Goal: Register for event/course

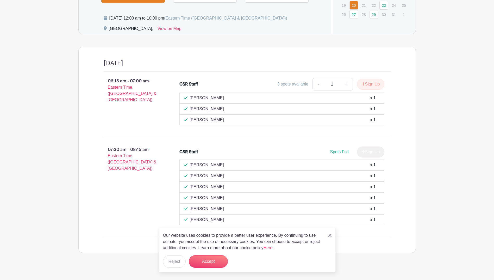
scroll to position [403, 0]
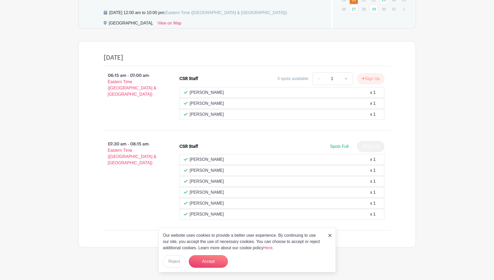
click at [331, 236] on div "Our website uses cookies to provide a better user experience. By continuing to …" at bounding box center [247, 249] width 177 height 44
click at [329, 235] on img at bounding box center [329, 234] width 3 height 3
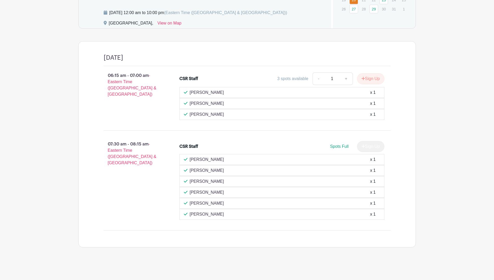
scroll to position [325, 0]
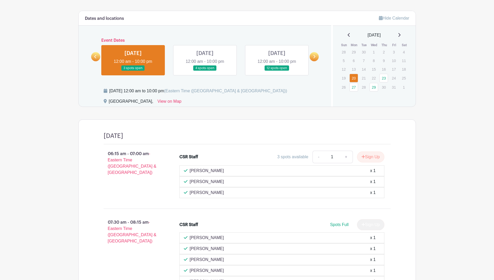
click at [52, 171] on main "Log In Sign Up for Free SMS Safe Patient Handling Targeted CSR SPH Equipment Tr…" at bounding box center [247, 16] width 494 height 682
click at [205, 71] on link at bounding box center [205, 71] width 0 height 0
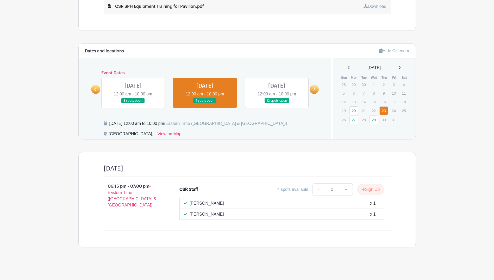
scroll to position [292, 0]
click at [277, 103] on link at bounding box center [277, 103] width 0 height 0
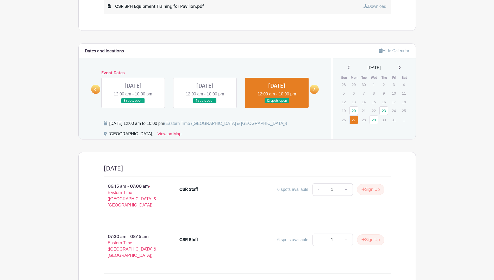
click at [93, 88] on link at bounding box center [95, 89] width 9 height 9
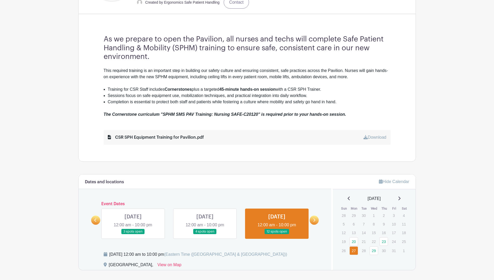
scroll to position [162, 0]
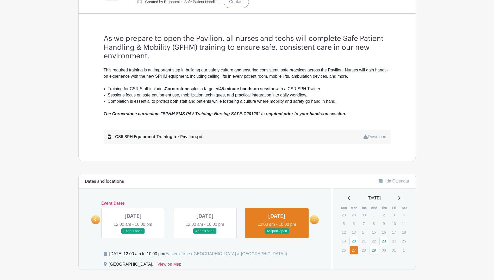
click at [205, 233] on link at bounding box center [205, 233] width 0 height 0
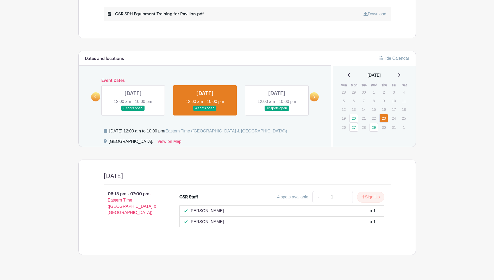
scroll to position [292, 0]
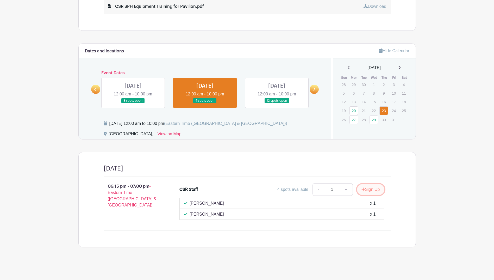
click at [367, 188] on button "Sign Up" at bounding box center [370, 189] width 27 height 11
click at [371, 265] on link "Review & Confirm Signups" at bounding box center [385, 265] width 60 height 12
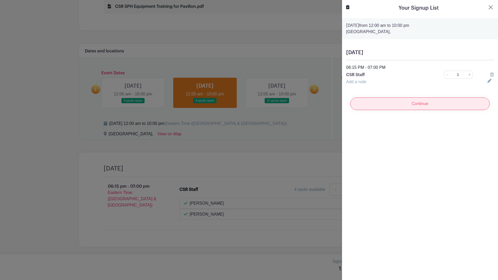
click at [398, 105] on input "Continue" at bounding box center [419, 103] width 139 height 12
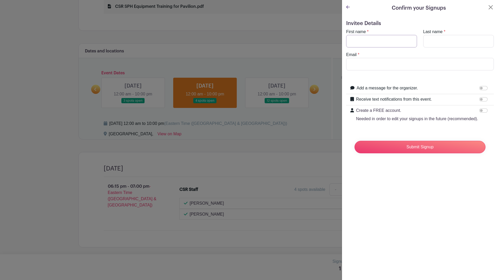
click at [362, 41] on input "First name" at bounding box center [381, 41] width 71 height 12
type input "[PERSON_NAME]"
type input "Kimmel"
click at [367, 67] on input "Email" at bounding box center [420, 64] width 148 height 12
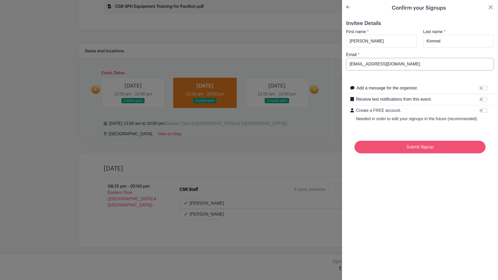
type input "[EMAIL_ADDRESS][DOMAIN_NAME]"
click at [440, 151] on input "Submit Signup" at bounding box center [419, 147] width 131 height 12
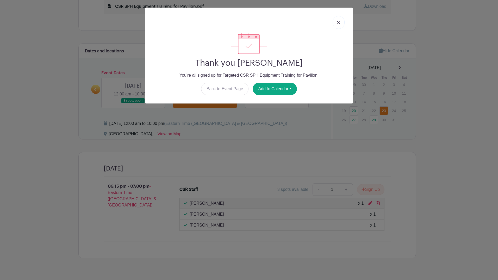
click at [338, 24] on img at bounding box center [338, 22] width 3 height 3
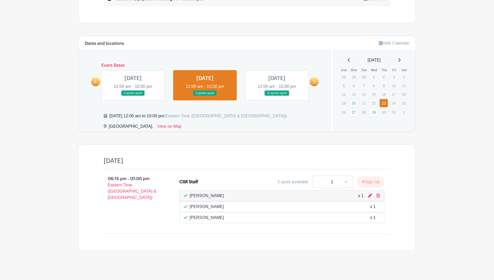
scroll to position [303, 0]
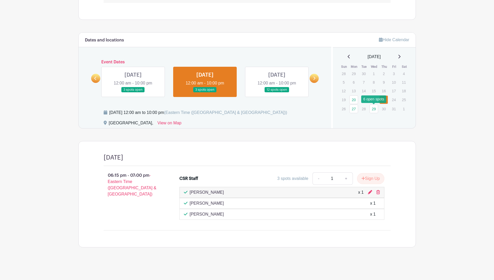
click at [375, 108] on link "29" at bounding box center [373, 108] width 9 height 9
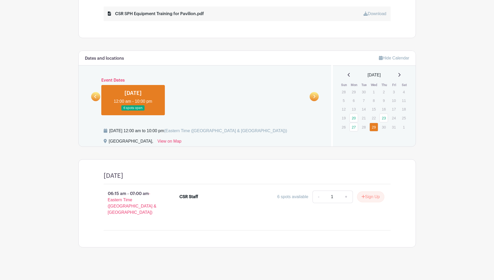
scroll to position [279, 0]
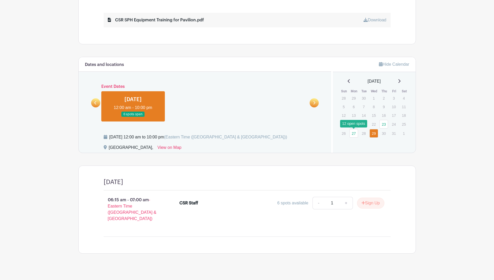
click at [355, 135] on link "27" at bounding box center [353, 133] width 9 height 9
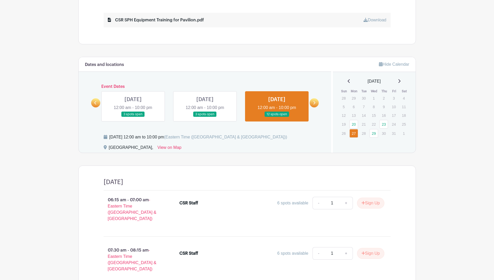
click at [205, 117] on link at bounding box center [205, 117] width 0 height 0
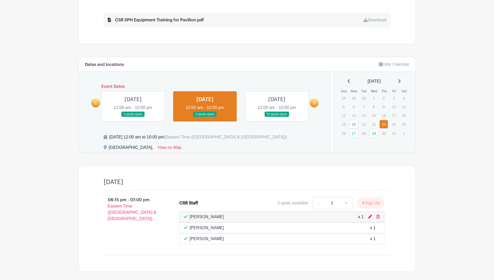
click at [133, 117] on link at bounding box center [133, 117] width 0 height 0
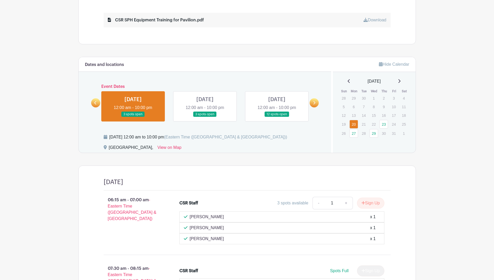
click at [313, 103] on icon at bounding box center [314, 103] width 2 height 4
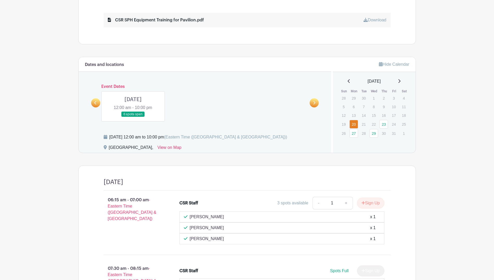
click at [133, 117] on link at bounding box center [133, 117] width 0 height 0
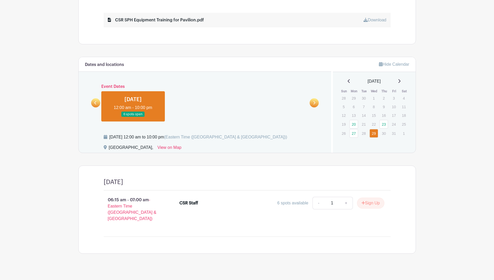
click at [400, 80] on icon at bounding box center [399, 81] width 3 height 4
click at [347, 83] on icon at bounding box center [348, 81] width 3 height 4
click at [356, 126] on link "20" at bounding box center [353, 124] width 9 height 9
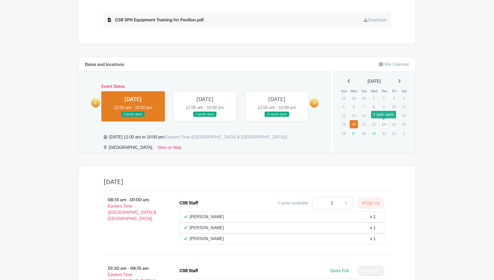
click at [381, 125] on link "23" at bounding box center [383, 124] width 9 height 9
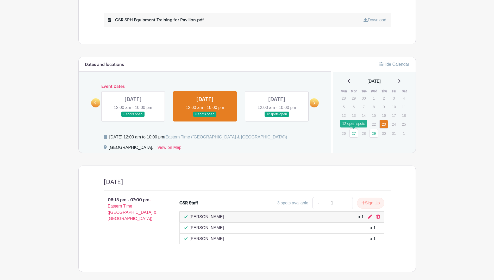
click at [353, 132] on link "27" at bounding box center [353, 133] width 9 height 9
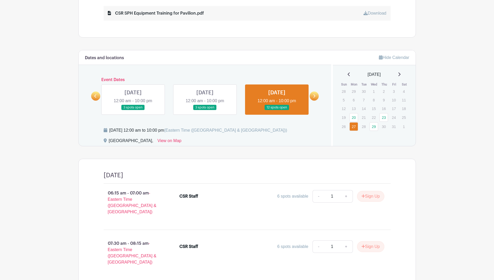
scroll to position [323, 0]
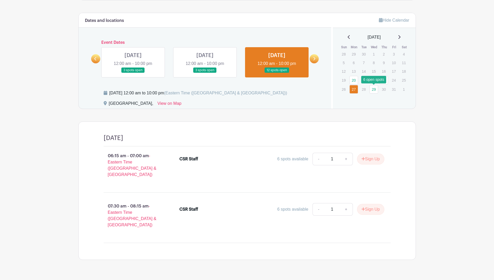
click at [372, 91] on link "29" at bounding box center [373, 89] width 9 height 9
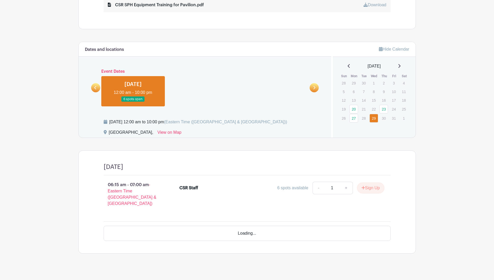
scroll to position [279, 0]
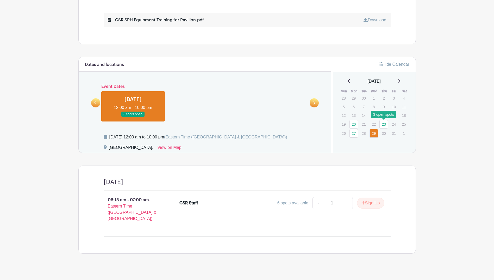
click at [387, 123] on link "23" at bounding box center [383, 124] width 9 height 9
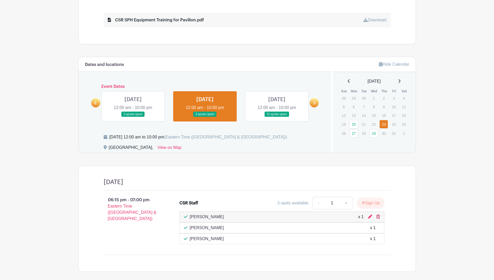
click at [379, 214] on icon at bounding box center [378, 216] width 4 height 4
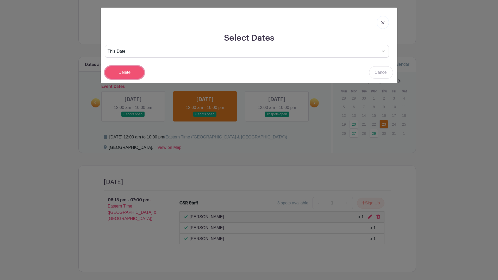
click at [117, 73] on input "Delete" at bounding box center [124, 72] width 39 height 12
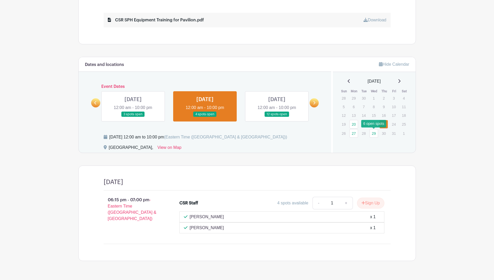
click at [373, 134] on link "29" at bounding box center [373, 133] width 9 height 9
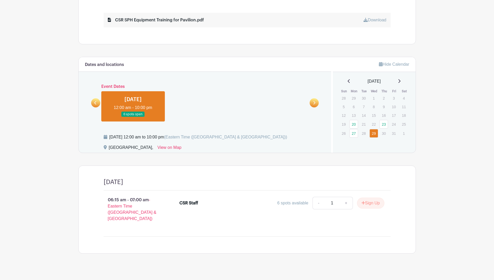
click at [107, 183] on h4 "[DATE]" at bounding box center [114, 182] width 20 height 8
click at [400, 80] on icon at bounding box center [399, 81] width 3 height 4
click at [374, 99] on link "29" at bounding box center [373, 98] width 9 height 9
click at [355, 99] on link "27" at bounding box center [353, 98] width 9 height 9
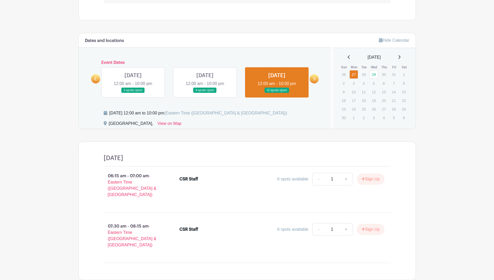
scroll to position [323, 0]
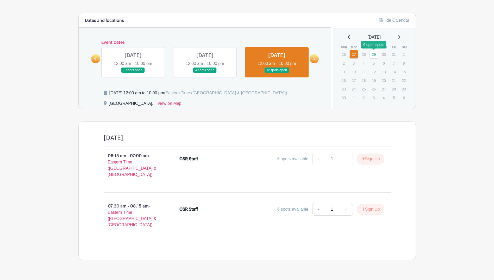
click at [371, 54] on link "29" at bounding box center [373, 54] width 9 height 9
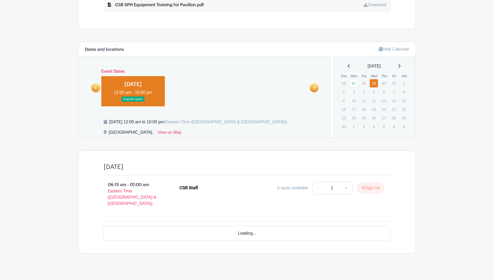
scroll to position [279, 0]
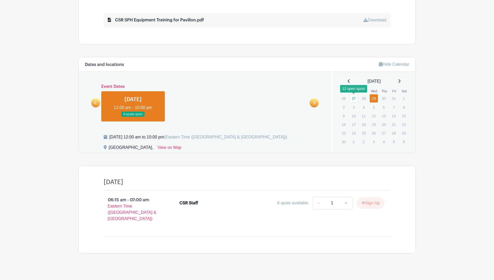
click at [355, 100] on link "27" at bounding box center [353, 98] width 9 height 9
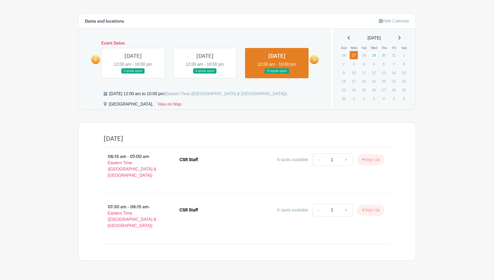
scroll to position [323, 0]
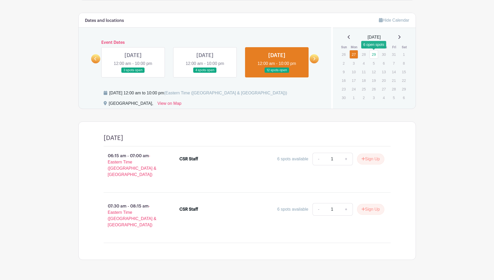
click at [372, 56] on link "29" at bounding box center [373, 54] width 9 height 9
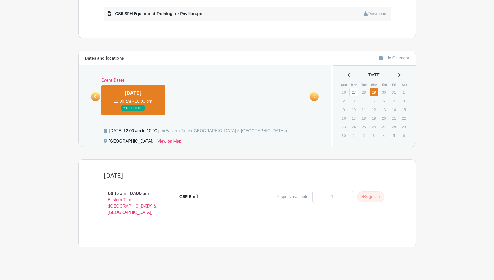
scroll to position [279, 0]
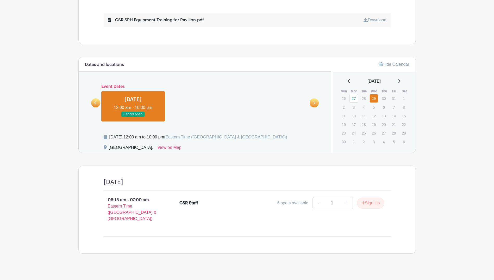
click at [133, 117] on link at bounding box center [133, 117] width 0 height 0
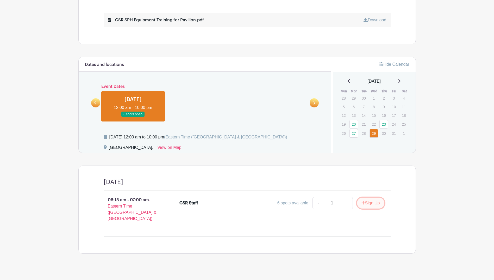
click at [365, 204] on button "Sign Up" at bounding box center [370, 202] width 27 height 11
click at [364, 266] on link "Review & Confirm Signups" at bounding box center [385, 265] width 60 height 12
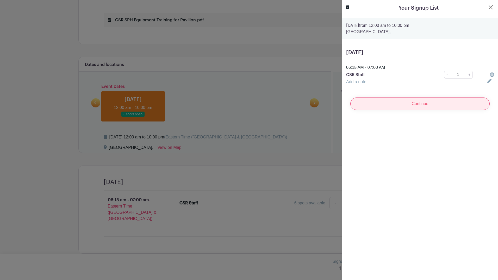
click at [404, 103] on input "Continue" at bounding box center [419, 103] width 139 height 12
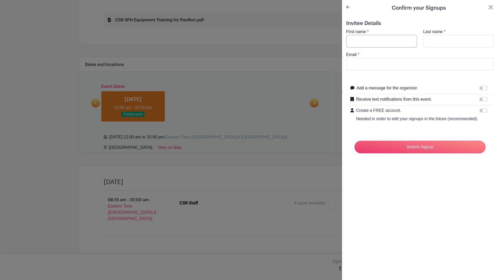
drag, startPoint x: 390, startPoint y: 41, endPoint x: 397, endPoint y: 45, distance: 7.8
click at [390, 41] on input "First name" at bounding box center [381, 41] width 71 height 12
type input "[PERSON_NAME]"
type input "Kimmel"
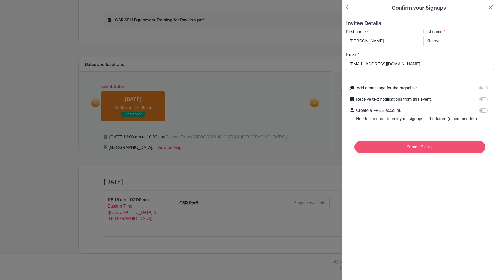
type input "[EMAIL_ADDRESS][DOMAIN_NAME]"
click at [382, 153] on input "Submit Signup" at bounding box center [419, 147] width 131 height 12
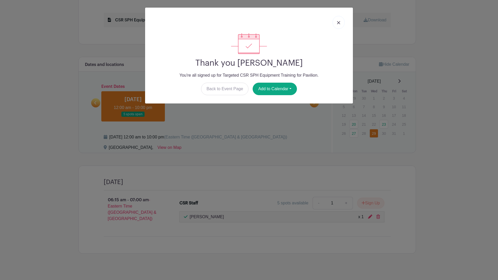
drag, startPoint x: 339, startPoint y: 24, endPoint x: 339, endPoint y: 28, distance: 3.7
click at [339, 24] on link at bounding box center [338, 22] width 12 height 13
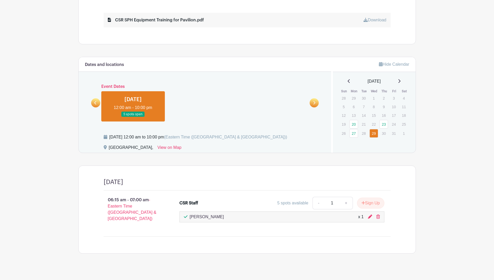
scroll to position [227, 0]
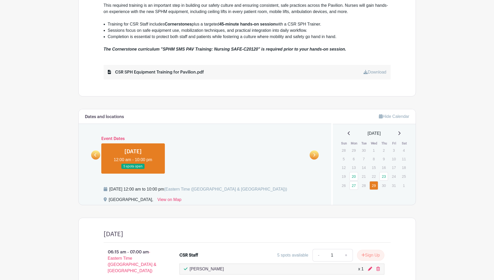
click at [97, 155] on icon at bounding box center [95, 155] width 2 height 4
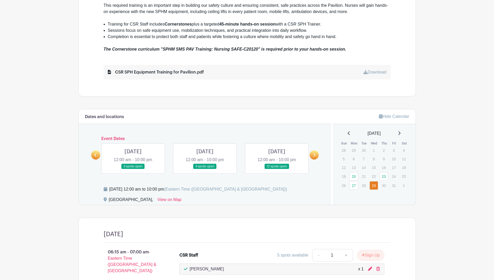
click at [133, 169] on link at bounding box center [133, 169] width 0 height 0
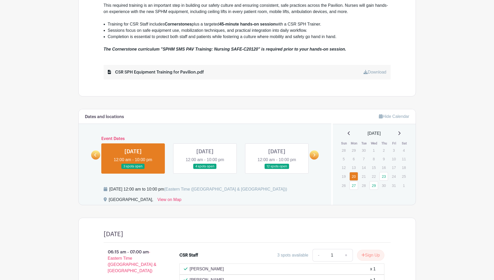
click at [205, 169] on link at bounding box center [205, 169] width 0 height 0
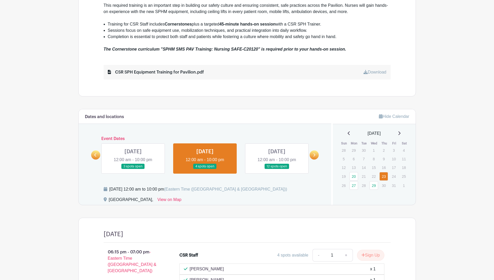
click at [277, 169] on link at bounding box center [277, 169] width 0 height 0
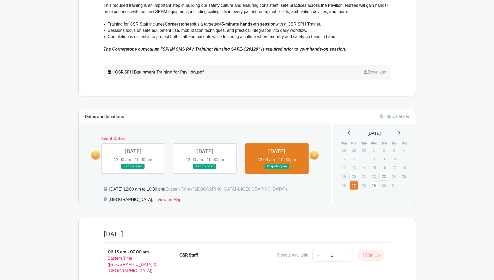
click at [318, 156] on link at bounding box center [313, 154] width 9 height 9
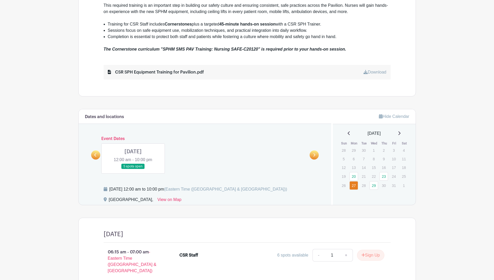
click at [133, 169] on link at bounding box center [133, 169] width 0 height 0
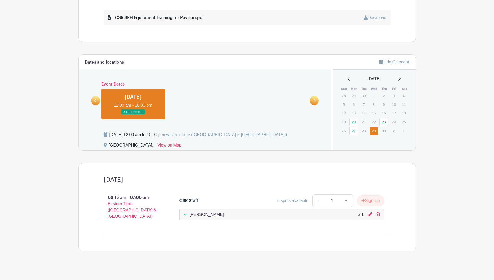
scroll to position [281, 0]
